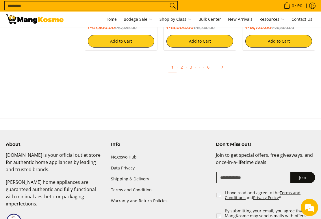
scroll to position [1125, 0]
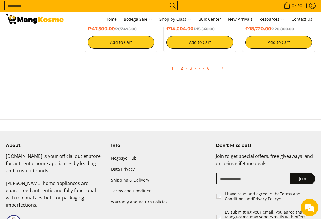
click at [180, 63] on link "2" at bounding box center [182, 69] width 8 height 12
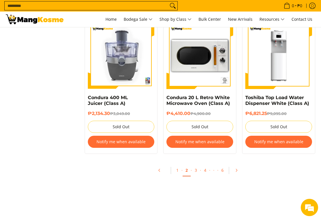
scroll to position [1166, 0]
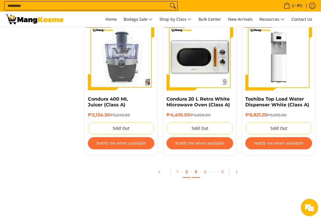
click at [195, 169] on link "3" at bounding box center [196, 172] width 8 height 12
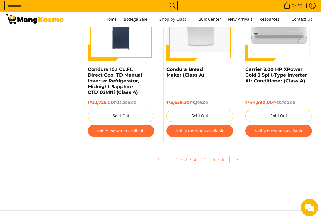
scroll to position [1207, 0]
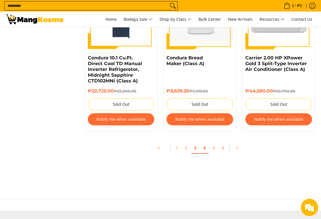
click at [205, 146] on link "4" at bounding box center [204, 148] width 8 height 12
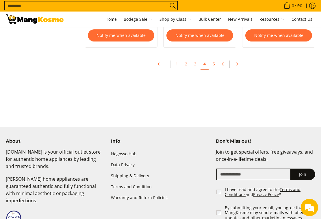
scroll to position [1296, 0]
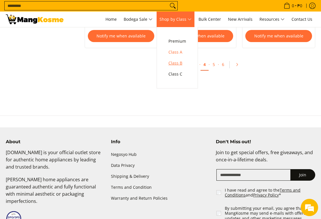
click at [182, 63] on span "Class B" at bounding box center [177, 63] width 18 height 7
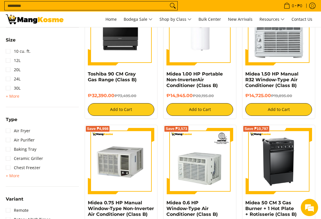
scroll to position [523, 0]
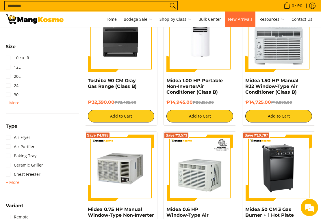
click at [236, 18] on span "New Arrivals" at bounding box center [240, 18] width 25 height 5
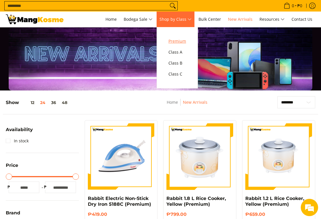
click at [180, 42] on span "Premium" at bounding box center [177, 41] width 18 height 7
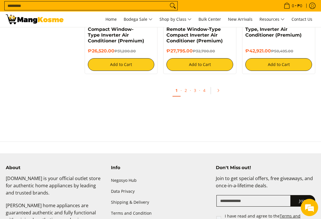
scroll to position [1092, 0]
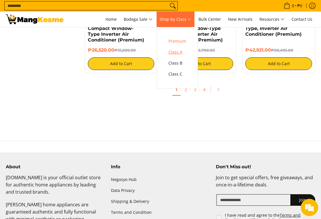
click at [183, 54] on span "Class A" at bounding box center [177, 52] width 18 height 7
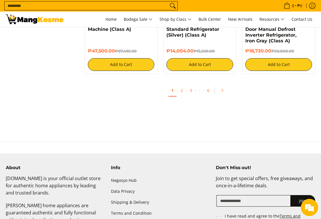
scroll to position [1104, 0]
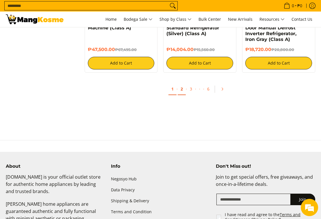
click at [182, 83] on link "2" at bounding box center [182, 89] width 8 height 12
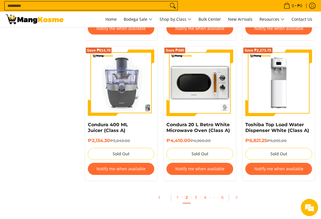
scroll to position [1149, 0]
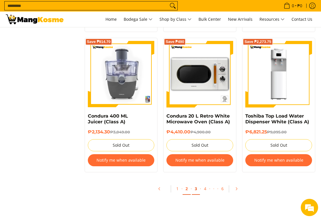
click at [197, 189] on link "3" at bounding box center [196, 189] width 8 height 12
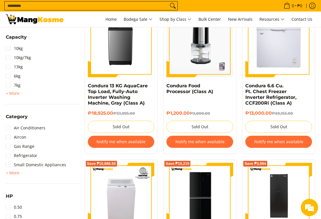
scroll to position [275, 0]
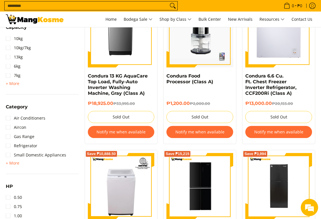
click at [215, 133] on button "Notify me when available" at bounding box center [199, 132] width 67 height 12
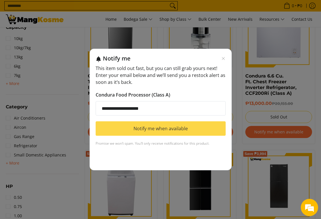
type input "**********"
click at [159, 127] on button "Notify me when available" at bounding box center [161, 129] width 130 height 14
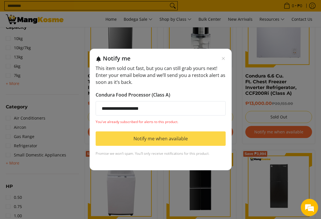
click at [158, 140] on button "Notify me when available" at bounding box center [161, 139] width 130 height 14
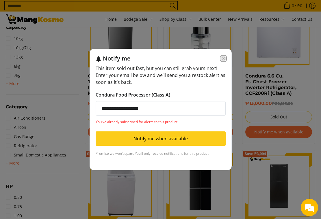
click at [224, 59] on icon "Close modal" at bounding box center [223, 58] width 5 height 5
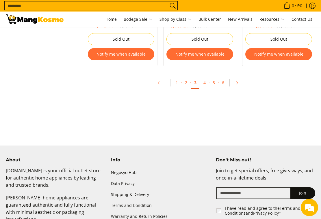
scroll to position [1274, 0]
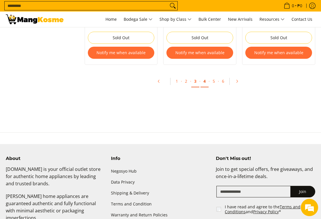
click at [205, 81] on link "4" at bounding box center [204, 82] width 8 height 12
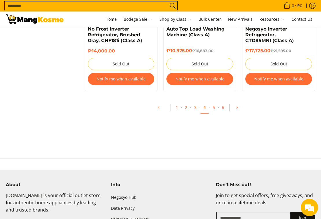
scroll to position [1276, 0]
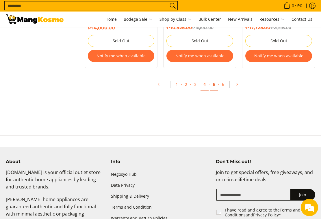
click at [214, 79] on link "5" at bounding box center [214, 85] width 8 height 12
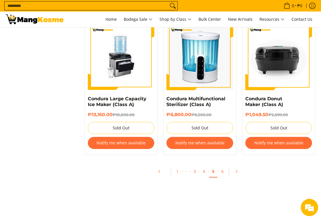
scroll to position [1188, 0]
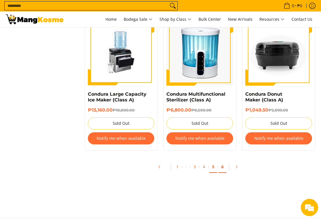
click at [222, 166] on link "6" at bounding box center [222, 167] width 8 height 12
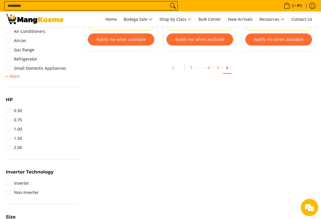
scroll to position [364, 0]
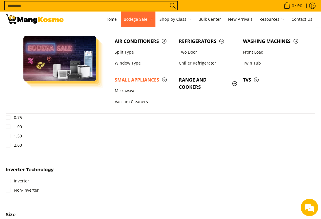
click at [143, 79] on span "Small Appliances" at bounding box center [144, 80] width 58 height 7
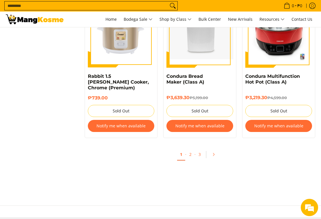
scroll to position [1062, 0]
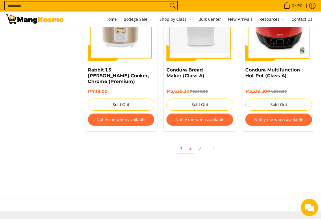
click at [190, 143] on link "2" at bounding box center [190, 149] width 8 height 12
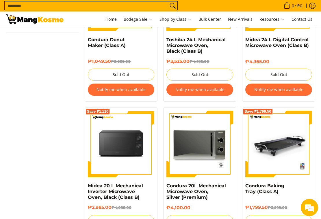
scroll to position [453, 0]
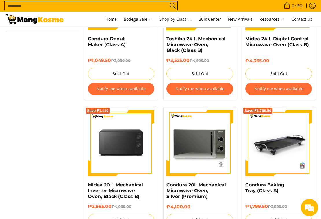
click at [117, 87] on button "Notify me when available" at bounding box center [121, 89] width 67 height 12
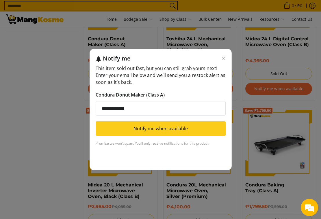
scroll to position [0, 0]
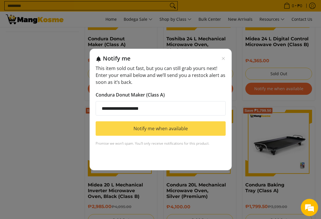
type input "**********"
click at [137, 126] on button "Notify me when available" at bounding box center [161, 129] width 130 height 14
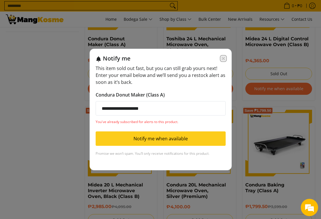
click at [223, 57] on icon "Close modal" at bounding box center [223, 58] width 5 height 5
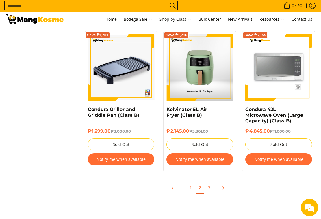
scroll to position [1115, 0]
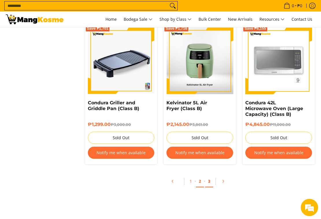
click at [210, 181] on link "3" at bounding box center [209, 182] width 8 height 12
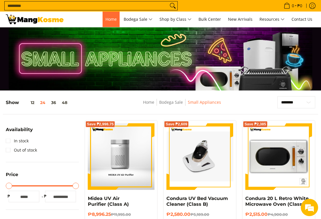
click at [108, 17] on span "Home" at bounding box center [110, 18] width 11 height 5
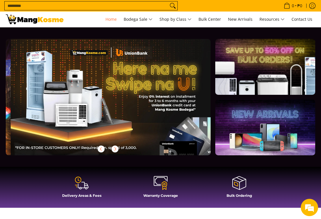
scroll to position [0, 205]
